Goal: Task Accomplishment & Management: Complete application form

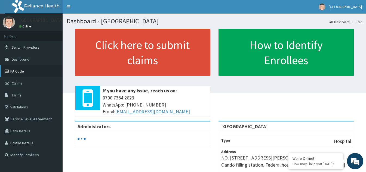
click at [22, 71] on link "PA Code" at bounding box center [31, 71] width 63 height 12
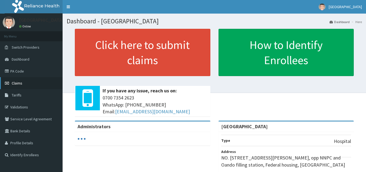
click at [15, 81] on span "Claims" at bounding box center [17, 83] width 11 height 5
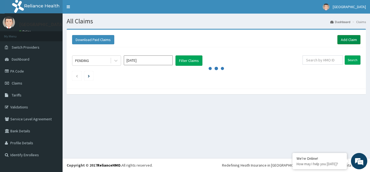
click at [351, 41] on link "Add Claim" at bounding box center [348, 39] width 23 height 9
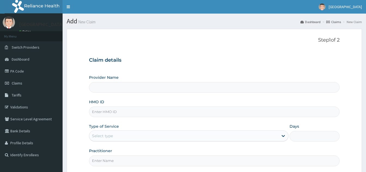
click at [135, 111] on input "HMO ID" at bounding box center [214, 112] width 250 height 11
type input "[GEOGRAPHIC_DATA]"
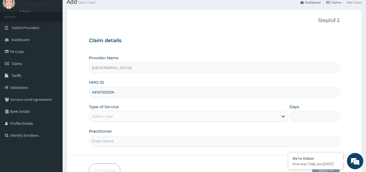
scroll to position [27, 0]
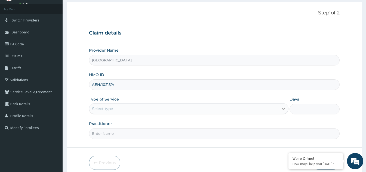
type input "AEN/10215/A"
click at [284, 110] on icon at bounding box center [282, 108] width 5 height 5
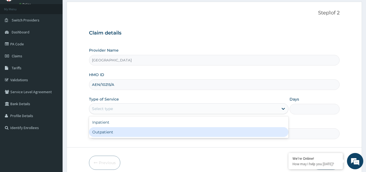
click at [159, 133] on div "Outpatient" at bounding box center [188, 132] width 199 height 10
type input "1"
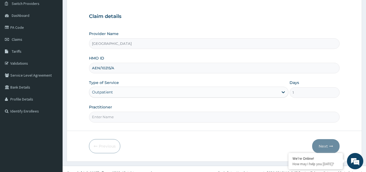
scroll to position [51, 0]
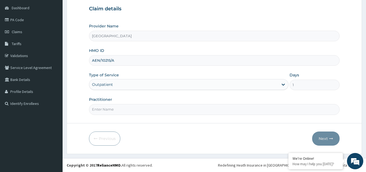
click at [136, 113] on input "Practitioner" at bounding box center [214, 109] width 250 height 11
type input "DR OBI"
click at [322, 139] on button "Next" at bounding box center [325, 139] width 27 height 14
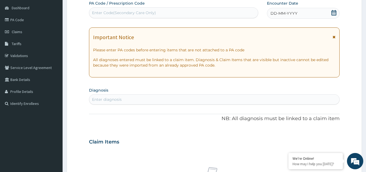
click at [333, 11] on icon at bounding box center [333, 12] width 5 height 5
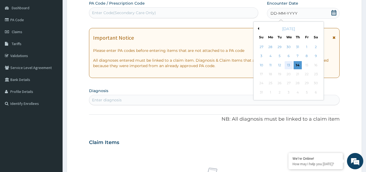
click at [289, 63] on div "13" at bounding box center [288, 65] width 8 height 8
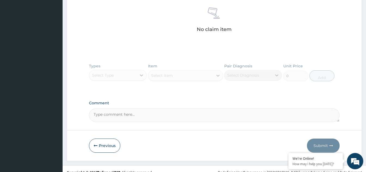
scroll to position [214, 0]
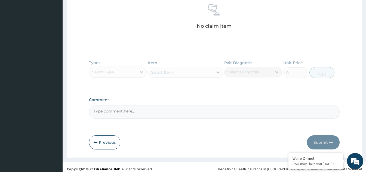
click at [142, 71] on div "Types Select Type Item Select Item Pair Diagnosis Select Diagnosis Unit Price 0…" at bounding box center [214, 73] width 250 height 32
click at [139, 73] on div "Types Select Type Item Select Item Pair Diagnosis Select Diagnosis Unit Price 0…" at bounding box center [214, 73] width 250 height 32
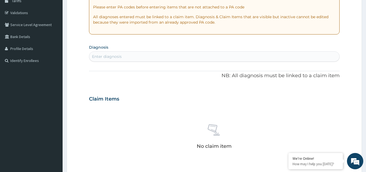
scroll to position [79, 0]
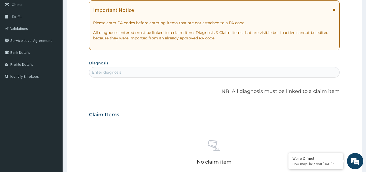
click at [164, 73] on div "Enter diagnosis" at bounding box center [214, 72] width 250 height 9
type input "MALARIA"
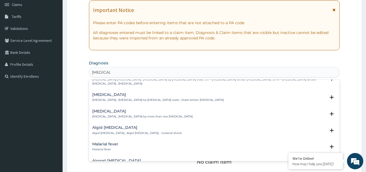
scroll to position [0, 0]
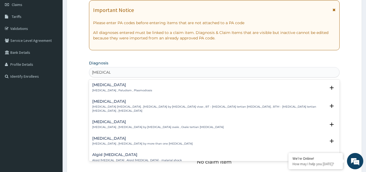
click at [123, 89] on p "Malaria , Paludism , Plasmodiosis" at bounding box center [122, 91] width 60 height 4
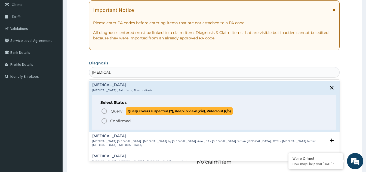
click at [104, 109] on icon "status option query" at bounding box center [104, 111] width 7 height 7
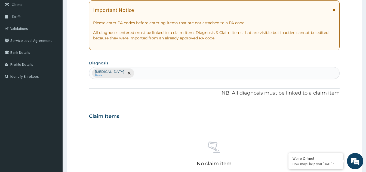
click at [135, 72] on input "text" at bounding box center [135, 72] width 1 height 5
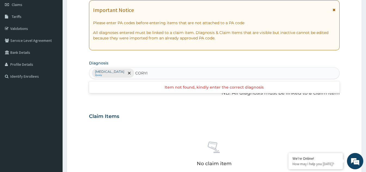
type input "CORY"
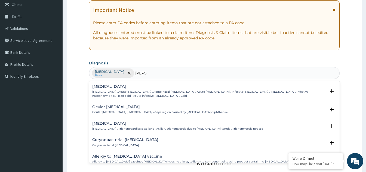
click at [169, 93] on p "Common cold , Acute coryza , Acute nasal catarrh , Acute rhinitis , Infective r…" at bounding box center [208, 94] width 233 height 8
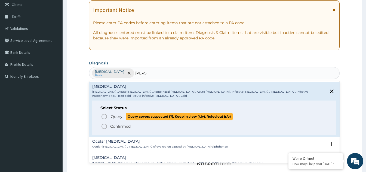
click at [104, 116] on icon "status option query" at bounding box center [104, 116] width 7 height 7
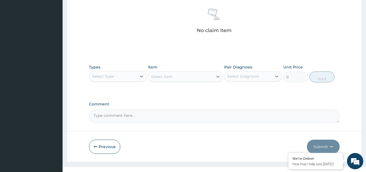
scroll to position [214, 0]
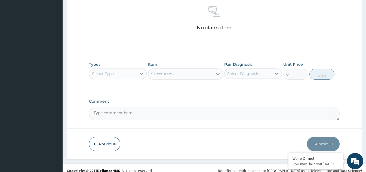
click at [140, 72] on icon at bounding box center [141, 73] width 5 height 5
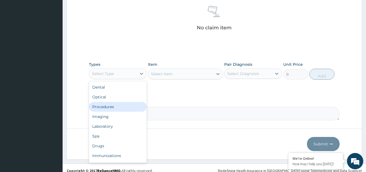
click at [122, 108] on div "Procedures" at bounding box center [118, 107] width 58 height 10
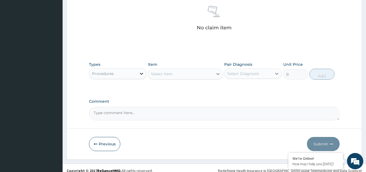
click at [139, 73] on icon at bounding box center [141, 73] width 5 height 5
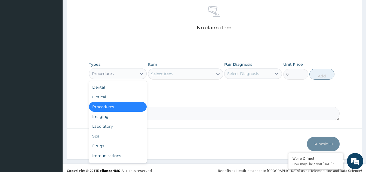
click at [112, 106] on div "Procedures" at bounding box center [118, 107] width 58 height 10
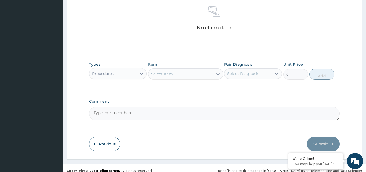
click at [193, 78] on div "Select Item" at bounding box center [180, 74] width 65 height 9
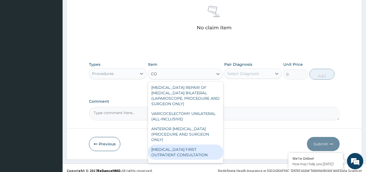
type input "C"
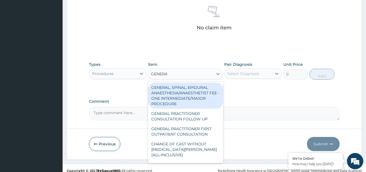
type input "GENERAL"
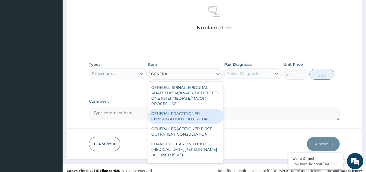
click at [185, 119] on div "GENERAL PRACTITIONER CONSULTATION FOLLOW UP" at bounding box center [185, 116] width 75 height 15
type input "1875"
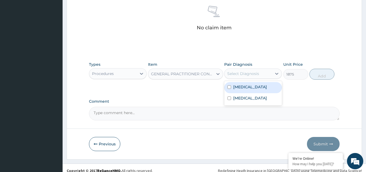
click at [258, 74] on div "Select Diagnosis" at bounding box center [243, 73] width 32 height 5
click at [229, 86] on input "checkbox" at bounding box center [229, 87] width 4 height 4
checkbox input "true"
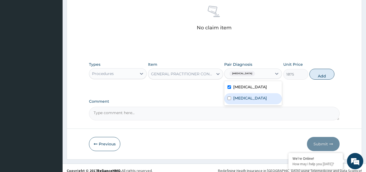
click at [229, 97] on input "checkbox" at bounding box center [229, 98] width 4 height 4
checkbox input "true"
click at [324, 77] on button "Add" at bounding box center [321, 74] width 25 height 11
type input "0"
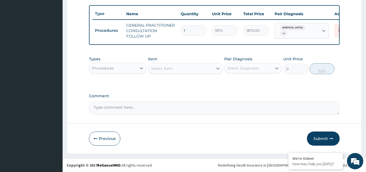
scroll to position [201, 0]
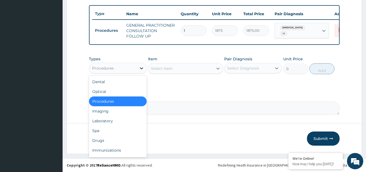
click at [139, 70] on icon at bounding box center [141, 67] width 5 height 5
click at [111, 121] on div "Laboratory" at bounding box center [118, 121] width 58 height 10
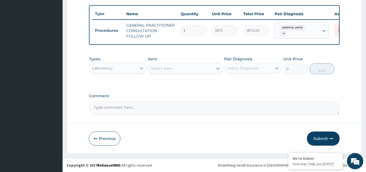
click at [183, 69] on div "Select Item" at bounding box center [180, 68] width 65 height 9
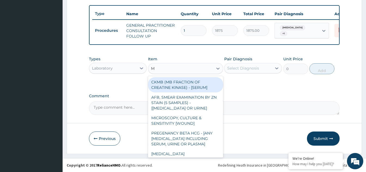
type input "MP"
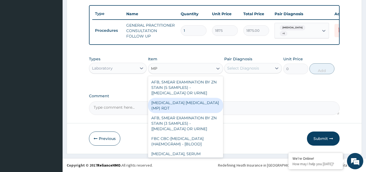
click at [191, 102] on div "MALARIA PARASITE (MP) RDT" at bounding box center [185, 105] width 75 height 15
type input "2000"
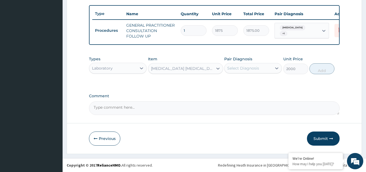
click at [257, 71] on div "Select Diagnosis" at bounding box center [247, 68] width 47 height 9
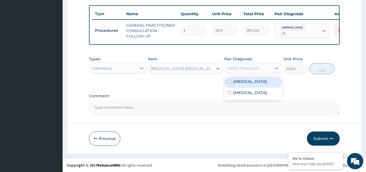
click at [230, 82] on input "checkbox" at bounding box center [229, 82] width 4 height 4
checkbox input "true"
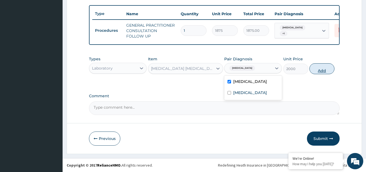
click at [324, 71] on button "Add" at bounding box center [321, 68] width 25 height 11
type input "0"
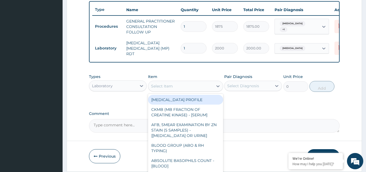
click at [194, 90] on div "Select Item" at bounding box center [180, 86] width 65 height 9
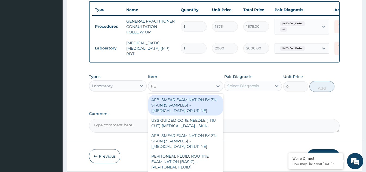
type input "FBC"
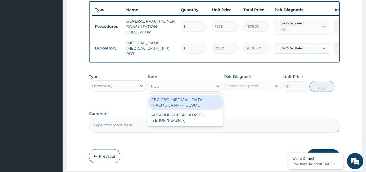
click at [188, 103] on div "FBC CBC-COMPLETE BLOOD COUNT (HAEMOGRAM) - [BLOOD]" at bounding box center [185, 102] width 75 height 15
type input "5000"
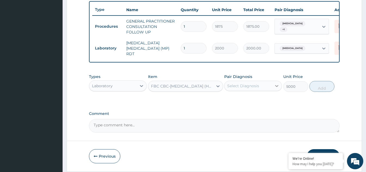
click at [272, 86] on div at bounding box center [277, 86] width 10 height 10
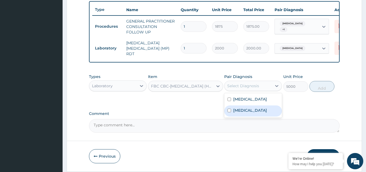
click at [230, 112] on input "checkbox" at bounding box center [229, 111] width 4 height 4
checkbox input "true"
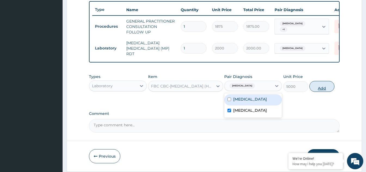
click at [323, 91] on button "Add" at bounding box center [321, 86] width 25 height 11
type input "0"
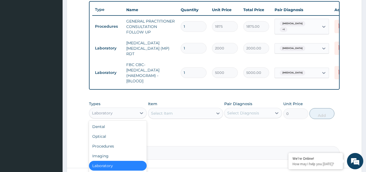
click at [136, 116] on div "Laboratory" at bounding box center [112, 113] width 47 height 9
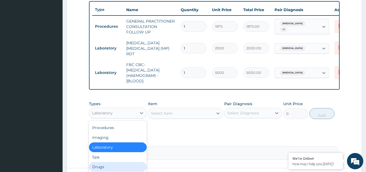
click at [101, 168] on div "Drugs" at bounding box center [118, 167] width 58 height 10
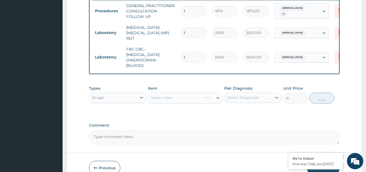
scroll to position [228, 0]
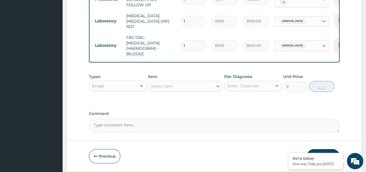
click at [207, 87] on div "Select Item" at bounding box center [180, 86] width 65 height 9
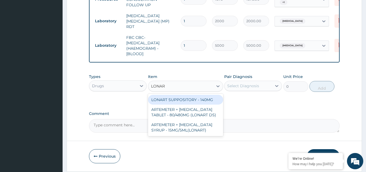
type input "LONART"
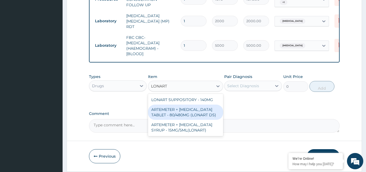
click at [178, 110] on div "ARTEMETER + LUMEFANTRINE TABLET - 80/480MG (LONART DS)" at bounding box center [185, 112] width 75 height 15
type input "588"
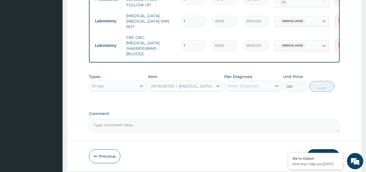
click at [250, 88] on div "Select Diagnosis" at bounding box center [243, 85] width 32 height 5
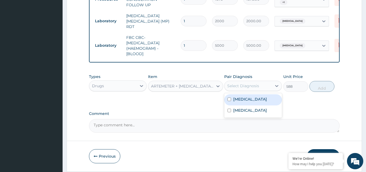
click at [229, 100] on input "checkbox" at bounding box center [229, 100] width 4 height 4
checkbox input "true"
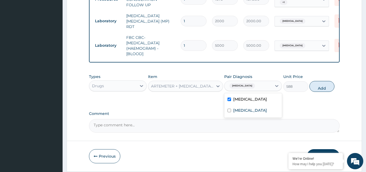
click at [323, 89] on button "Add" at bounding box center [321, 86] width 25 height 11
type input "0"
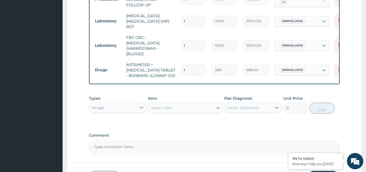
drag, startPoint x: 188, startPoint y: 68, endPoint x: 182, endPoint y: 69, distance: 6.6
click at [182, 69] on input "1" at bounding box center [193, 70] width 26 height 11
type input "6"
type input "3528.00"
type input "6"
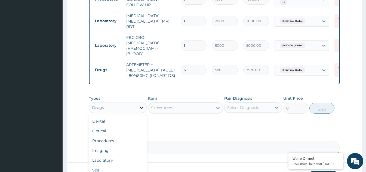
click at [139, 110] on icon at bounding box center [141, 107] width 5 height 5
click at [167, 110] on div "Select Item" at bounding box center [162, 107] width 22 height 5
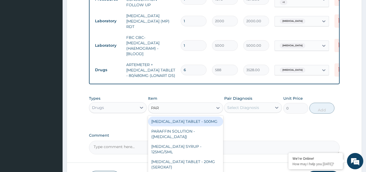
type input "PARA"
click at [177, 121] on div "PARACETAMOL TABLET - 500MG" at bounding box center [185, 122] width 75 height 10
type input "33.599999999999994"
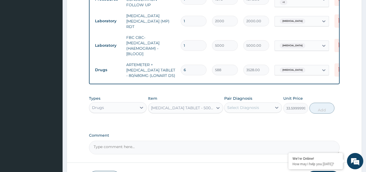
click at [248, 108] on div "Select Diagnosis" at bounding box center [243, 107] width 32 height 5
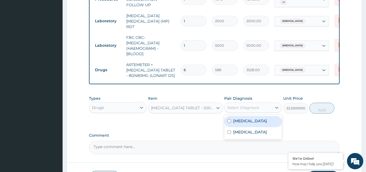
click at [230, 121] on input "checkbox" at bounding box center [229, 121] width 4 height 4
checkbox input "true"
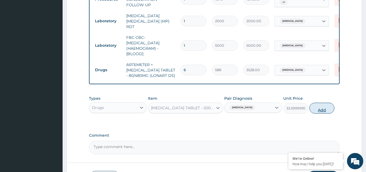
click at [324, 112] on button "Add" at bounding box center [321, 108] width 25 height 11
type input "0"
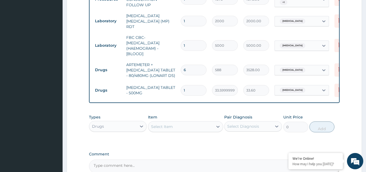
type input "18"
type input "604.80"
type input "18"
click at [172, 129] on div "Select Item" at bounding box center [162, 126] width 22 height 5
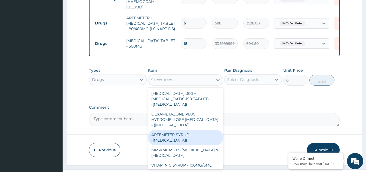
scroll to position [283, 0]
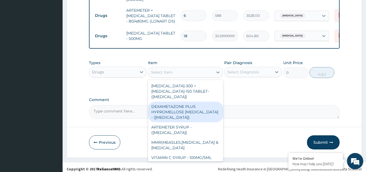
click at [188, 74] on div "Select Item" at bounding box center [180, 72] width 65 height 9
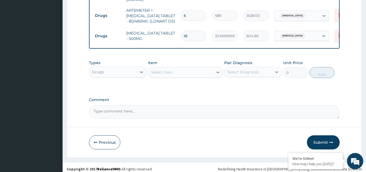
click at [187, 73] on div "Select Item" at bounding box center [180, 72] width 65 height 9
type input "LEVOCET"
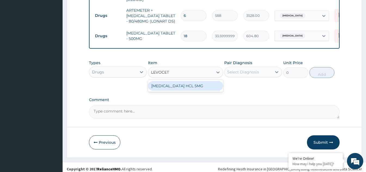
click at [170, 88] on div "LEVOCETIRIZINE HCL 5MG" at bounding box center [185, 86] width 75 height 10
type input "81.19999999999999"
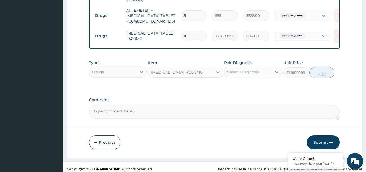
click at [262, 76] on div "Select Diagnosis" at bounding box center [247, 72] width 47 height 9
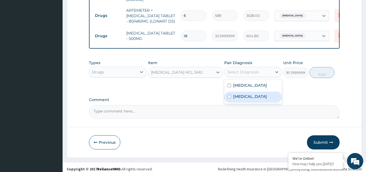
click at [227, 98] on input "checkbox" at bounding box center [229, 97] width 4 height 4
checkbox input "true"
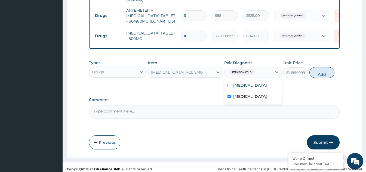
click at [316, 75] on button "Add" at bounding box center [321, 72] width 25 height 11
type input "0"
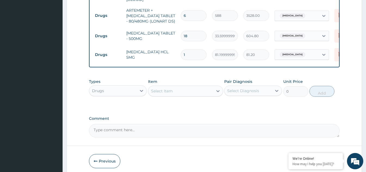
type input "10"
type input "812.00"
type input "1"
type input "81.20"
type input "0.00"
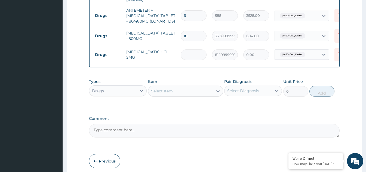
type input "7"
type input "568.40"
type input "0.00"
type input "1"
type input "81.20"
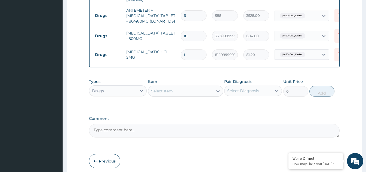
type input "10"
type input "812.00"
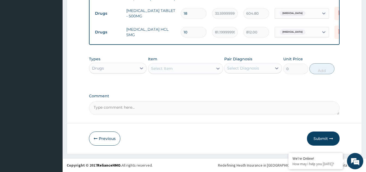
scroll to position [306, 0]
type input "10"
click at [320, 137] on button "Submit" at bounding box center [323, 139] width 33 height 14
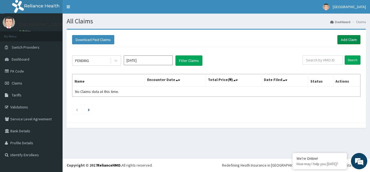
click at [349, 38] on link "Add Claim" at bounding box center [348, 39] width 23 height 9
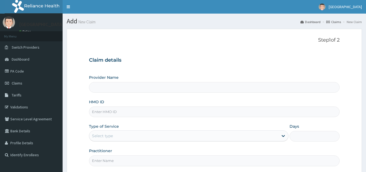
type input "[GEOGRAPHIC_DATA]"
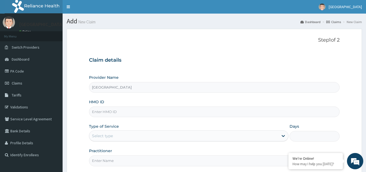
click at [115, 110] on input "HMO ID" at bounding box center [214, 112] width 250 height 11
type input "g"
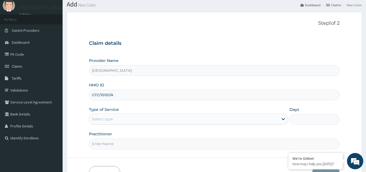
scroll to position [27, 0]
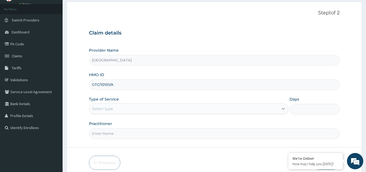
type input "GTC/10101/A"
click at [281, 110] on icon at bounding box center [282, 108] width 5 height 5
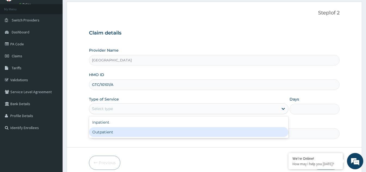
click at [123, 133] on div "Outpatient" at bounding box center [188, 132] width 199 height 10
type input "1"
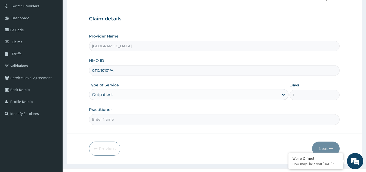
scroll to position [51, 0]
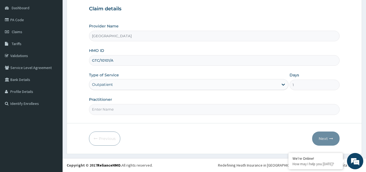
click at [143, 110] on input "Practitioner" at bounding box center [214, 109] width 250 height 11
type input "DR OBI"
click at [323, 139] on button "Next" at bounding box center [325, 139] width 27 height 14
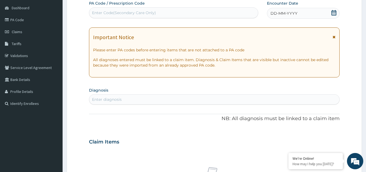
click at [335, 12] on icon at bounding box center [333, 12] width 5 height 5
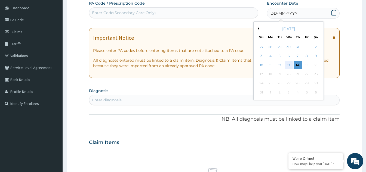
click at [290, 65] on div "13" at bounding box center [288, 65] width 8 height 8
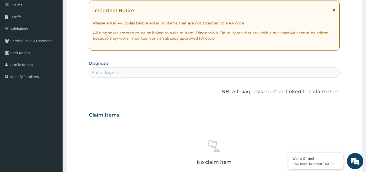
scroll to position [79, 0]
click at [152, 71] on div "Enter diagnosis" at bounding box center [214, 72] width 250 height 9
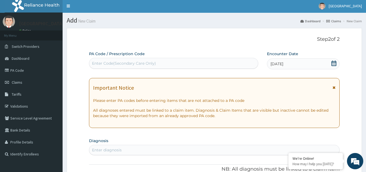
scroll to position [0, 0]
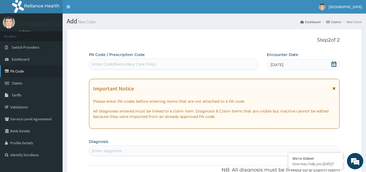
click at [20, 70] on link "PA Code" at bounding box center [31, 71] width 63 height 12
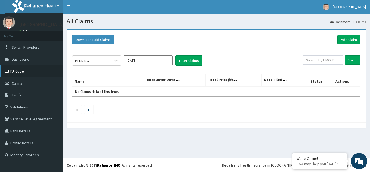
click at [21, 68] on link "PA Code" at bounding box center [31, 71] width 63 height 12
